Goal: Information Seeking & Learning: Learn about a topic

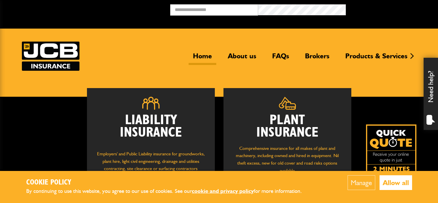
scroll to position [86, 0]
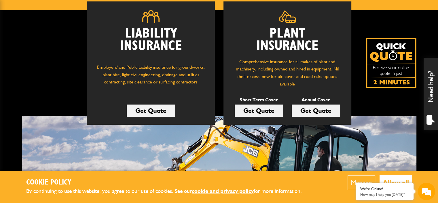
click at [401, 181] on button "Allow all" at bounding box center [396, 182] width 33 height 15
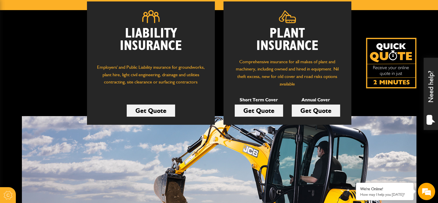
click at [262, 111] on link "Get Quote" at bounding box center [259, 110] width 48 height 12
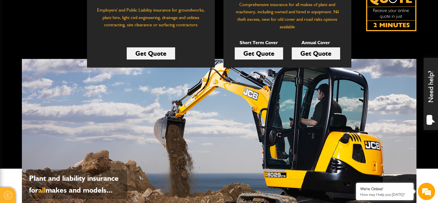
scroll to position [258, 0]
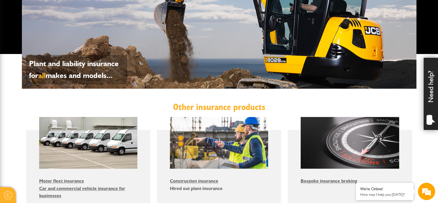
click at [182, 186] on link "Hired out plant insurance" at bounding box center [196, 187] width 53 height 5
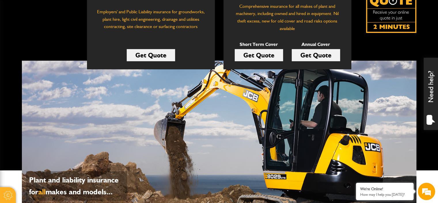
scroll to position [143, 0]
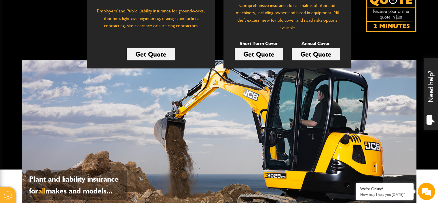
click at [262, 53] on link "Get Quote" at bounding box center [259, 54] width 48 height 12
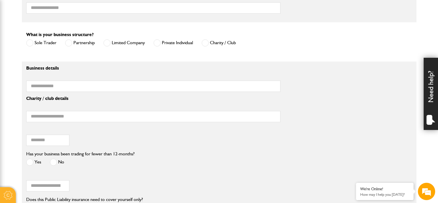
scroll to position [576, 0]
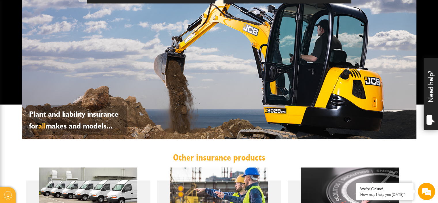
scroll to position [288, 0]
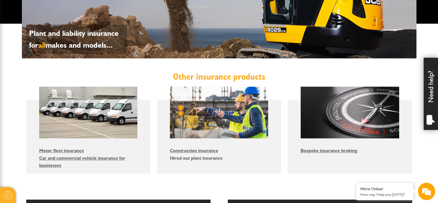
click at [211, 159] on link "Hired out plant insurance" at bounding box center [196, 157] width 53 height 5
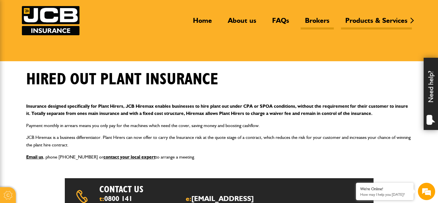
click at [319, 20] on link "Brokers" at bounding box center [317, 22] width 33 height 13
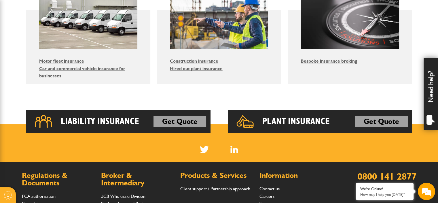
scroll to position [332, 0]
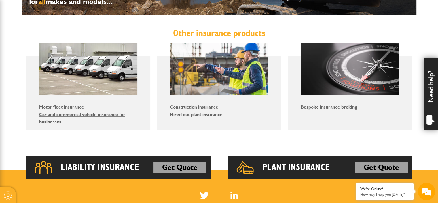
click at [200, 112] on link "Hired out plant insurance" at bounding box center [196, 113] width 53 height 5
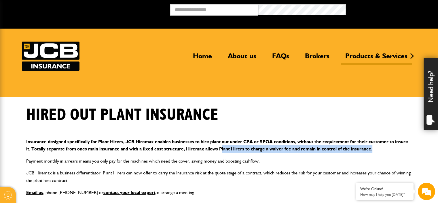
drag, startPoint x: 222, startPoint y: 147, endPoint x: 381, endPoint y: 148, distance: 159.9
click at [381, 148] on p "Insurance designed specifically for Plant Hirers, JCB Hiremax enables businesse…" at bounding box center [219, 145] width 386 height 15
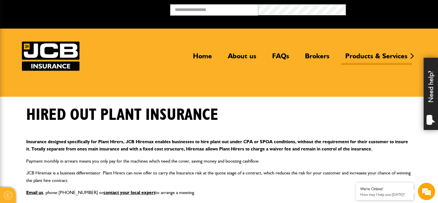
click at [362, 154] on div "Insurance designed specifically for Plant Hirers, JCB Hiremax enables businesse…" at bounding box center [219, 166] width 395 height 67
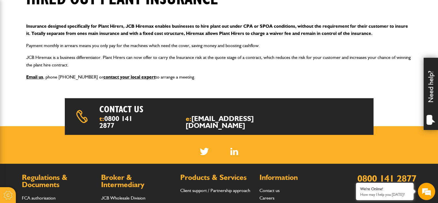
scroll to position [208, 0]
